Goal: Browse casually: Explore the website without a specific task or goal

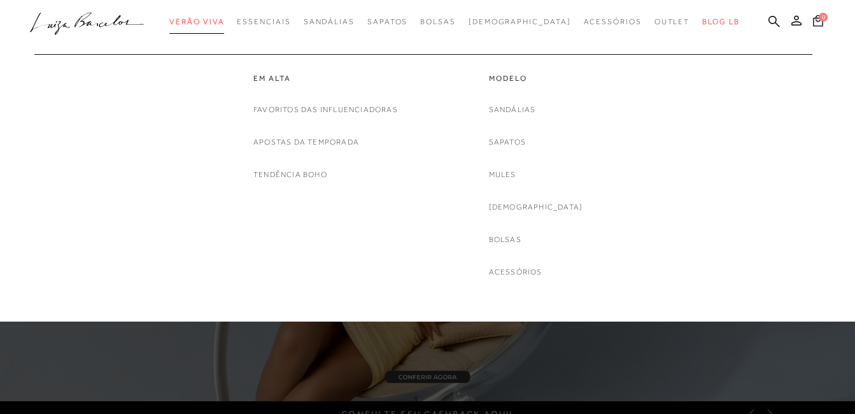
drag, startPoint x: 0, startPoint y: 0, endPoint x: 245, endPoint y: 20, distance: 245.3
click at [224, 20] on span "Verão Viva" at bounding box center [196, 21] width 55 height 9
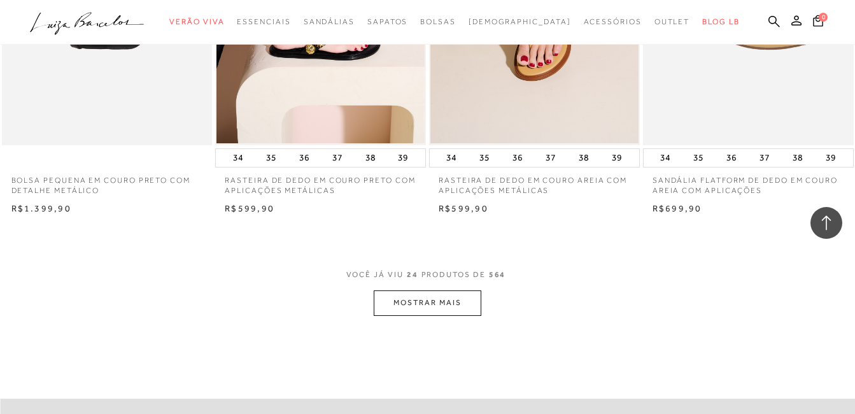
scroll to position [2292, 0]
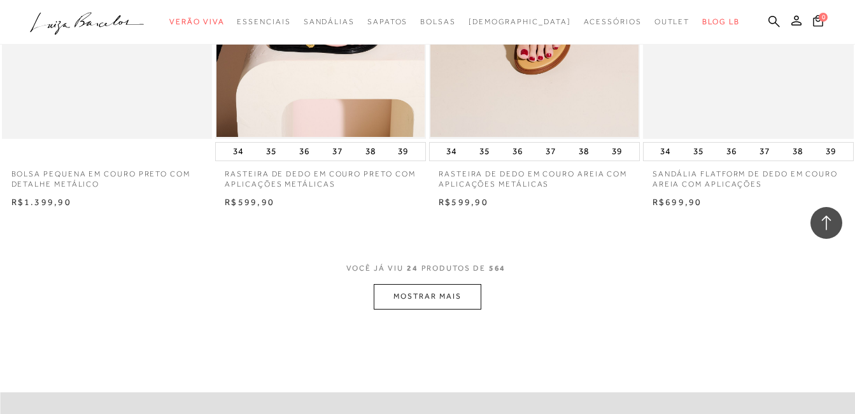
click at [429, 299] on button "MOSTRAR MAIS" at bounding box center [427, 296] width 107 height 25
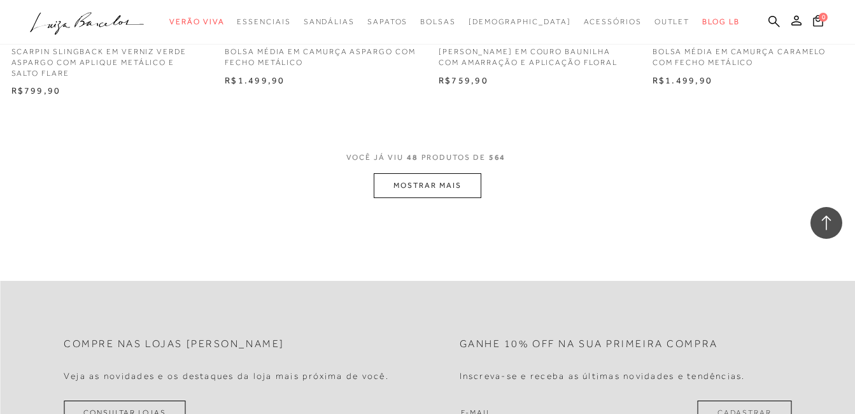
scroll to position [4839, 0]
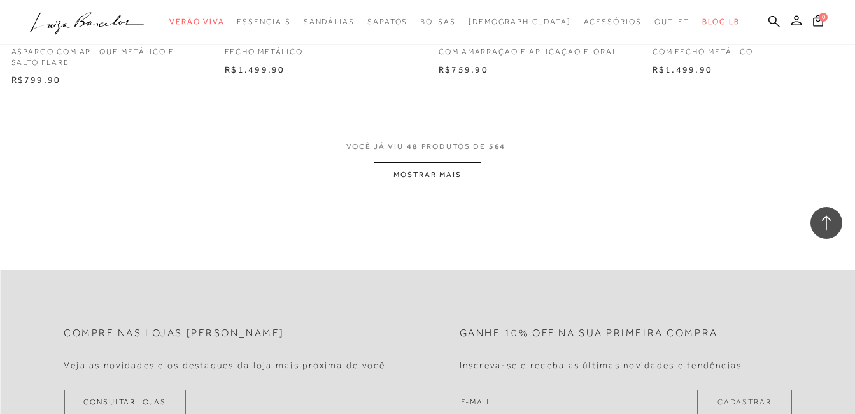
click at [429, 178] on button "MOSTRAR MAIS" at bounding box center [427, 174] width 107 height 25
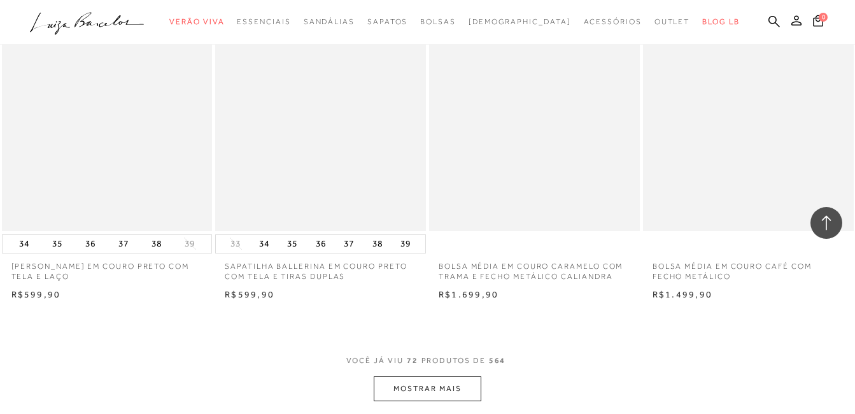
scroll to position [7195, 0]
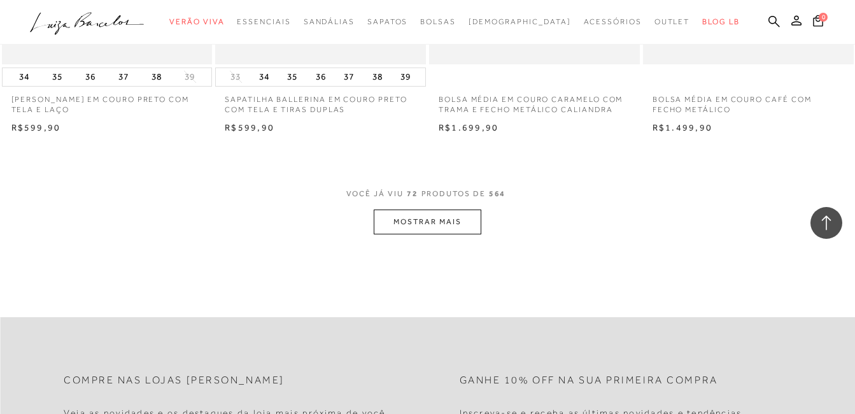
click at [451, 228] on button "MOSTRAR MAIS" at bounding box center [427, 221] width 107 height 25
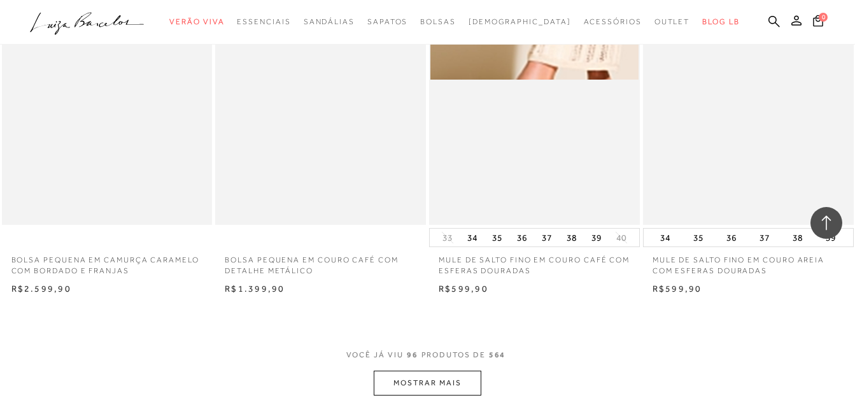
scroll to position [9678, 0]
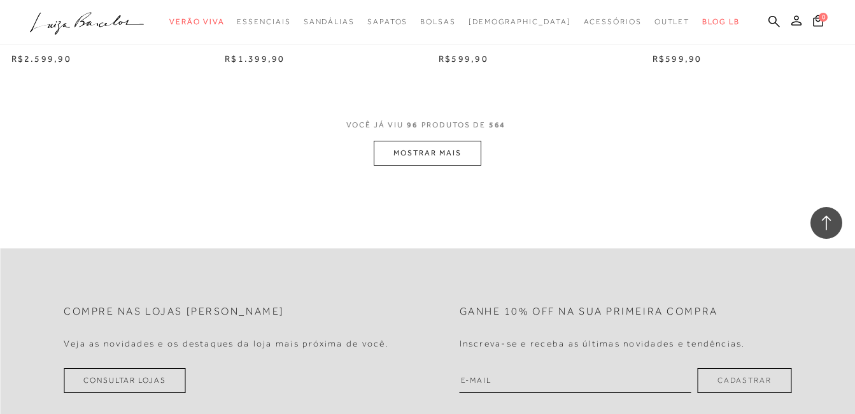
click at [448, 157] on button "MOSTRAR MAIS" at bounding box center [427, 153] width 107 height 25
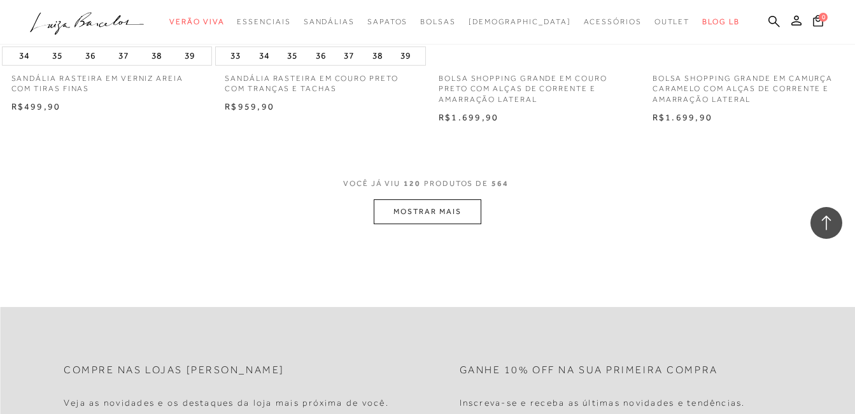
scroll to position [12034, 0]
click at [457, 218] on button "MOSTRAR MAIS" at bounding box center [427, 211] width 107 height 25
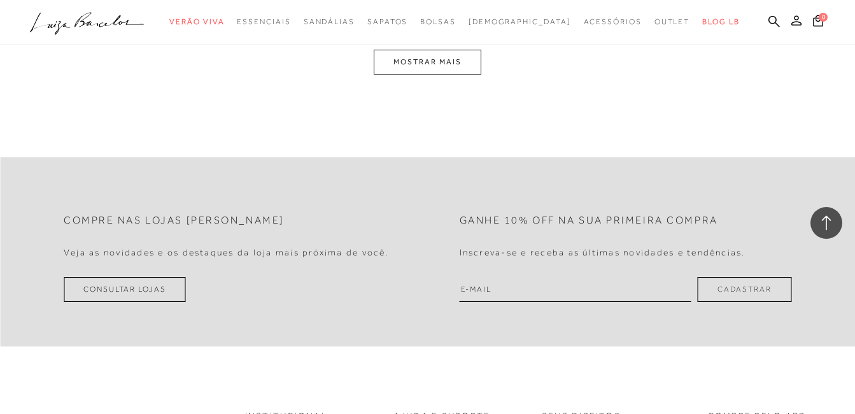
scroll to position [14581, 0]
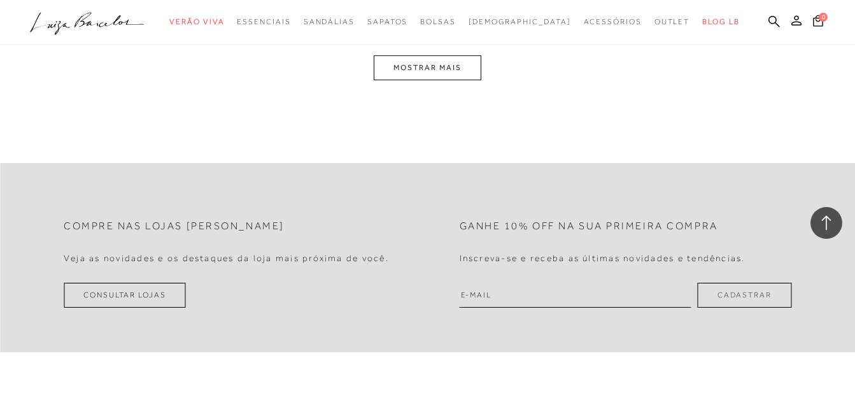
click at [450, 80] on button "MOSTRAR MAIS" at bounding box center [427, 67] width 107 height 25
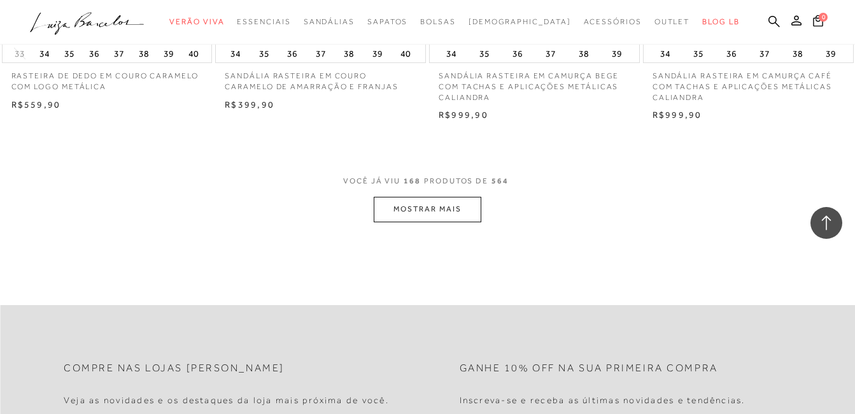
scroll to position [16874, 0]
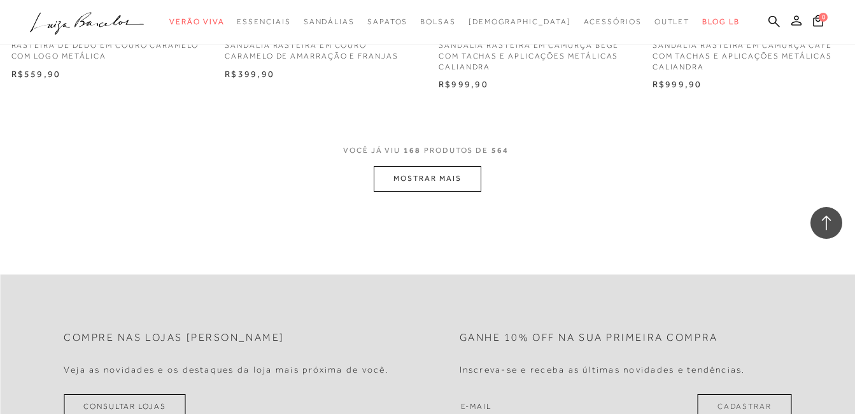
click at [467, 191] on button "MOSTRAR MAIS" at bounding box center [427, 178] width 107 height 25
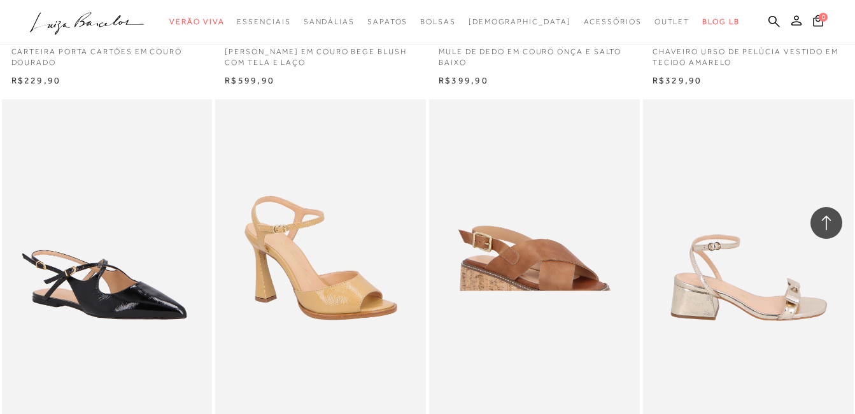
scroll to position [19102, 0]
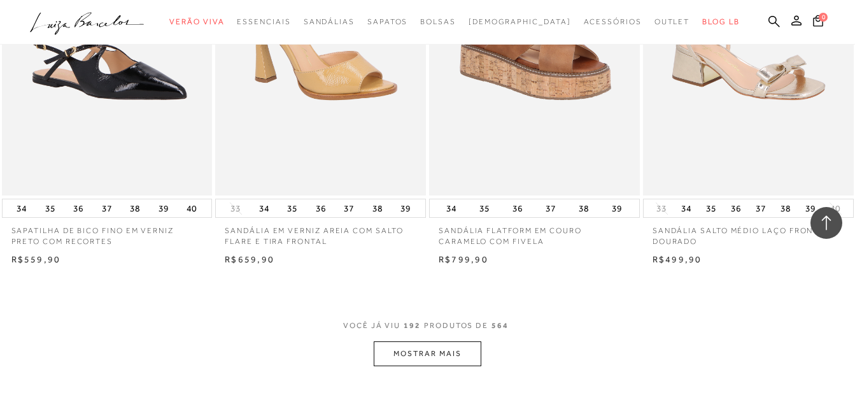
click at [442, 341] on button "MOSTRAR MAIS" at bounding box center [427, 353] width 107 height 25
